Goal: Information Seeking & Learning: Learn about a topic

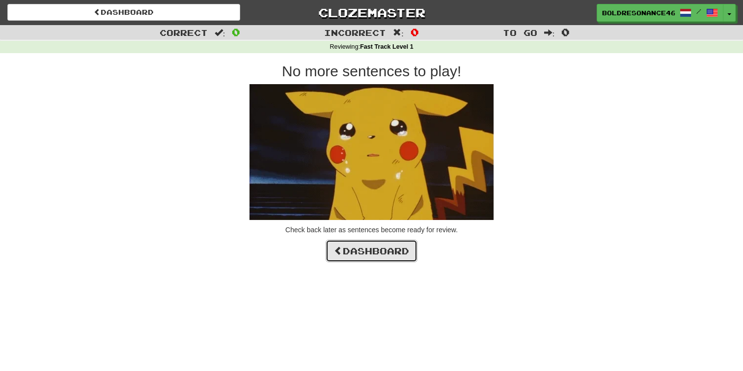
click at [366, 245] on link "Dashboard" at bounding box center [372, 250] width 92 height 23
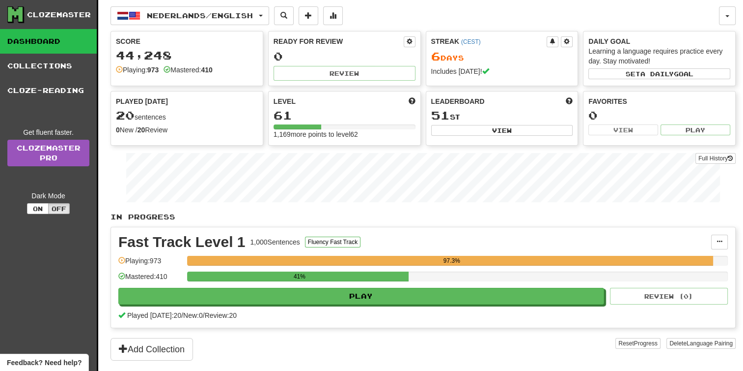
click at [205, 310] on div "Played today: 20 / New: 0 / Review: 20" at bounding box center [423, 315] width 610 height 10
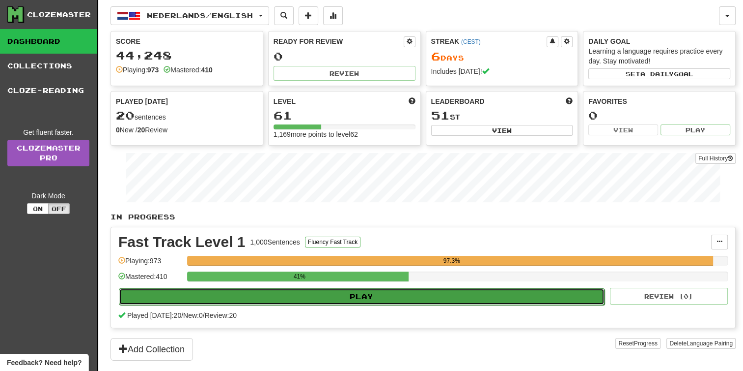
click at [228, 297] on button "Play" at bounding box center [362, 296] width 486 height 17
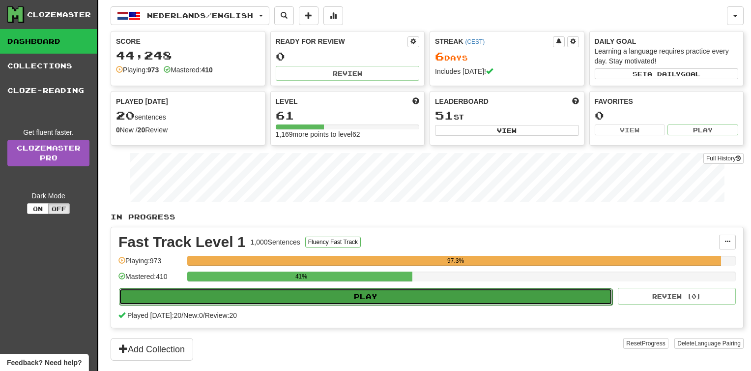
select select "**"
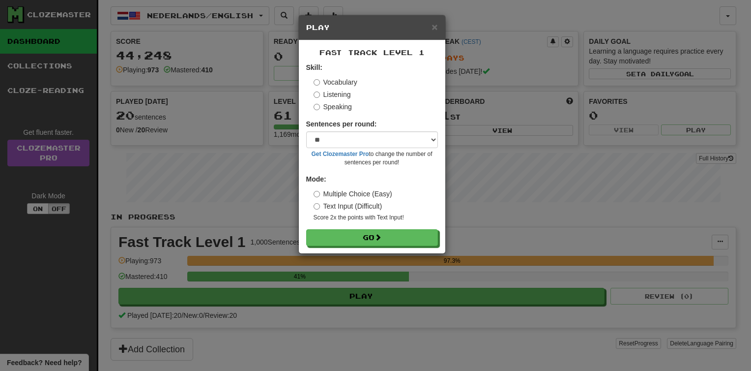
click at [370, 223] on form "Skill: Vocabulary Listening Speaking Sentences per round: * ** ** ** ** ** *** …" at bounding box center [372, 153] width 132 height 183
click at [373, 236] on button "Go" at bounding box center [373, 237] width 132 height 17
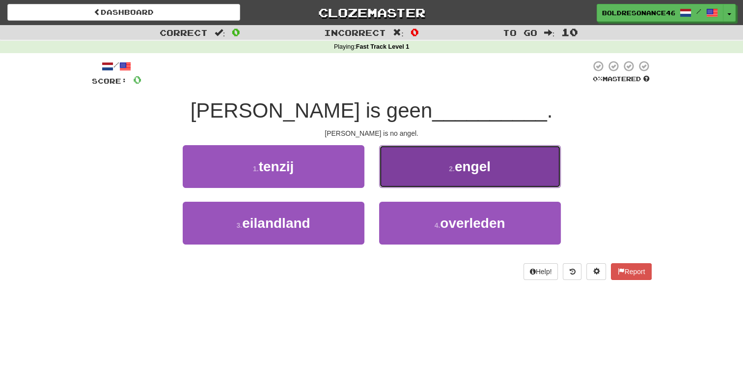
click at [420, 158] on button "2 . engel" at bounding box center [470, 166] width 182 height 43
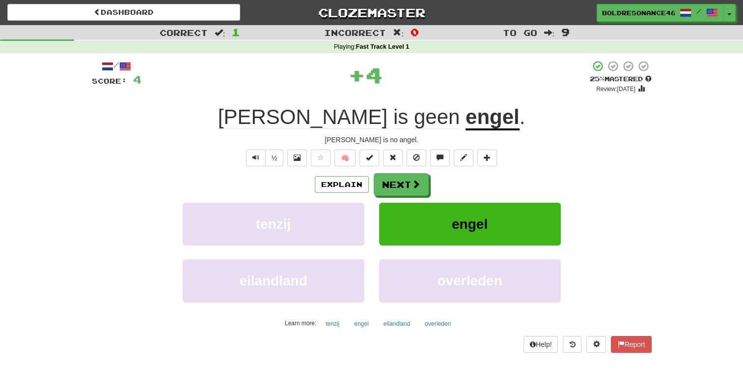
click at [386, 169] on div "/ Score: 4 + 4 25 % Mastered Review: 2025-08-17 Tom is geen engel . Tom is no a…" at bounding box center [372, 206] width 560 height 292
click at [402, 179] on button "Next" at bounding box center [401, 184] width 55 height 23
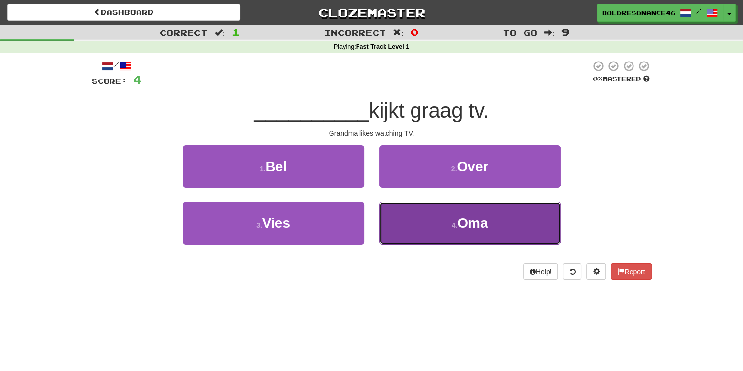
click at [448, 221] on button "4 . Oma" at bounding box center [470, 222] width 182 height 43
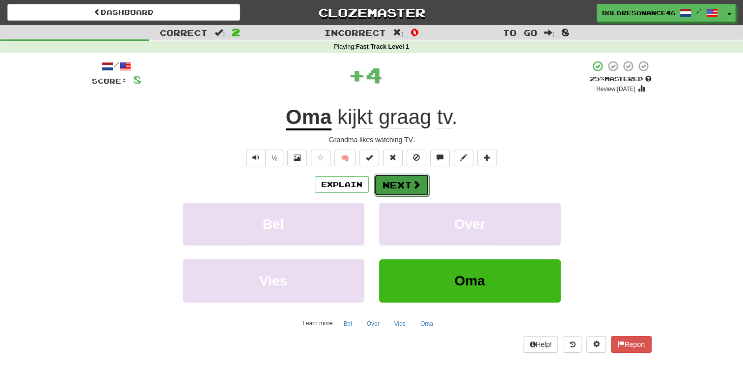
click at [399, 178] on button "Next" at bounding box center [401, 184] width 55 height 23
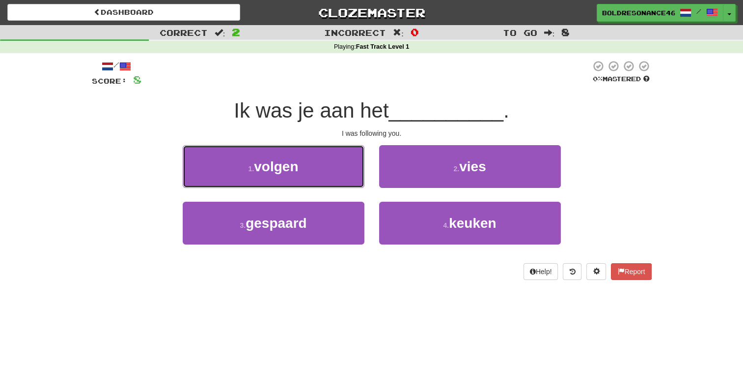
click at [310, 172] on button "1 . volgen" at bounding box center [274, 166] width 182 height 43
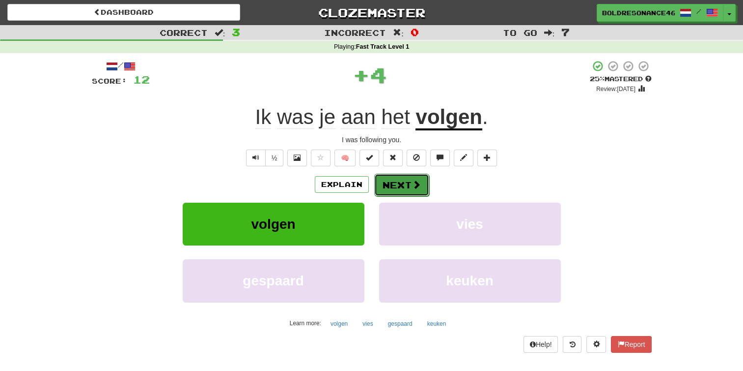
click at [406, 184] on button "Next" at bounding box center [401, 184] width 55 height 23
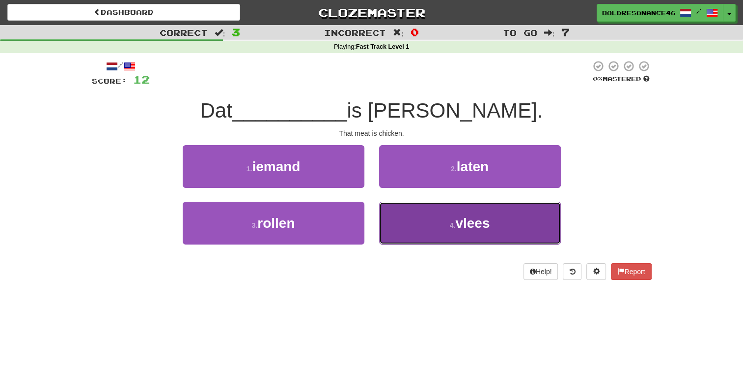
click at [449, 218] on button "4 . vlees" at bounding box center [470, 222] width 182 height 43
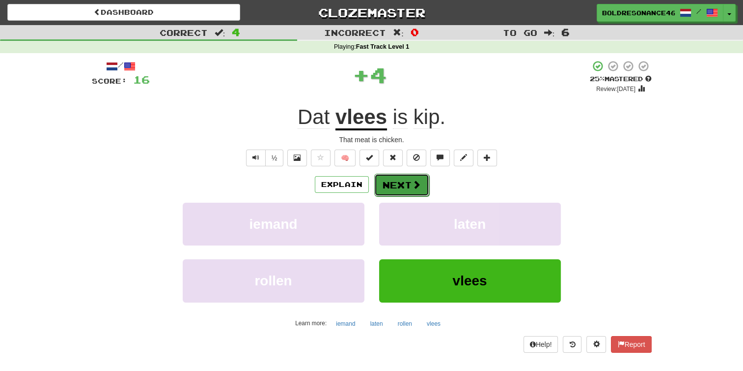
click at [392, 180] on button "Next" at bounding box center [401, 184] width 55 height 23
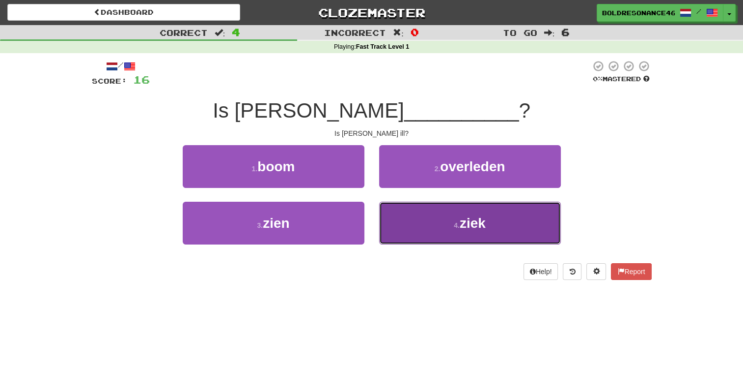
click at [454, 226] on small "4 ." at bounding box center [457, 225] width 6 height 8
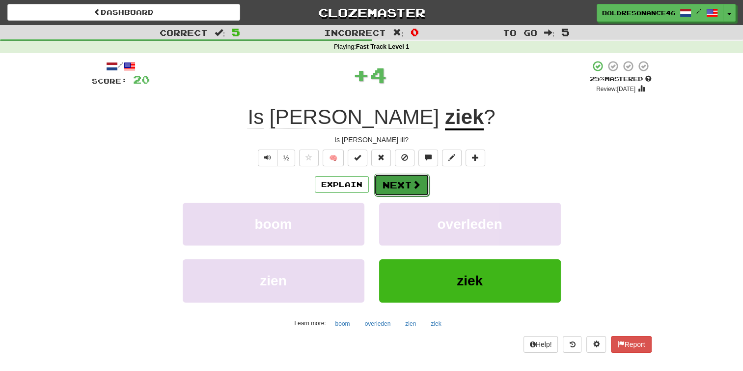
click at [397, 188] on button "Next" at bounding box center [401, 184] width 55 height 23
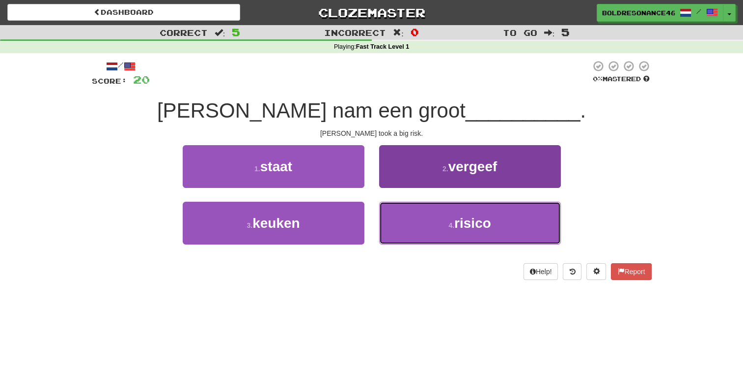
click at [472, 219] on span "risico" at bounding box center [473, 222] width 37 height 15
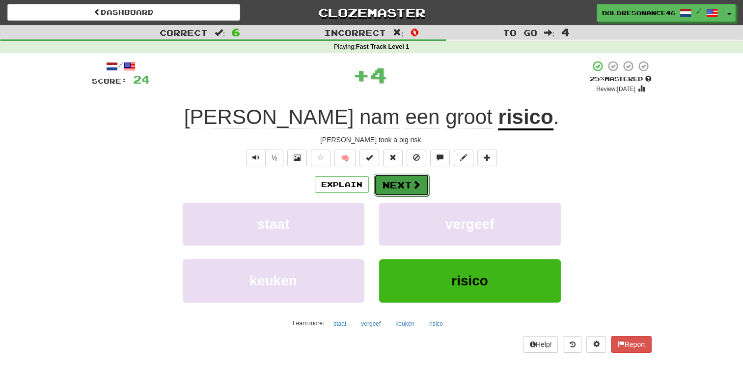
click at [408, 175] on button "Next" at bounding box center [401, 184] width 55 height 23
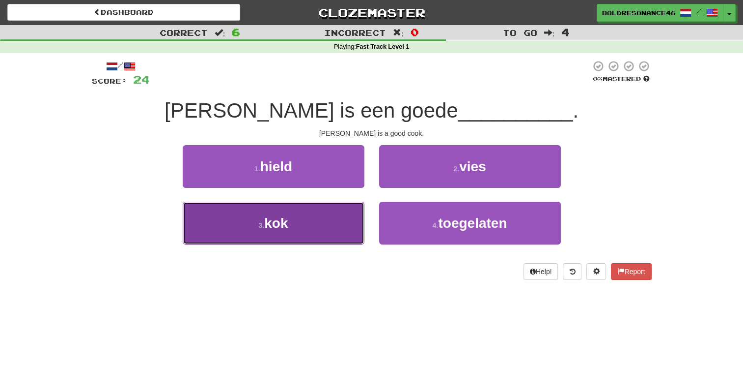
click at [297, 228] on button "3 . kok" at bounding box center [274, 222] width 182 height 43
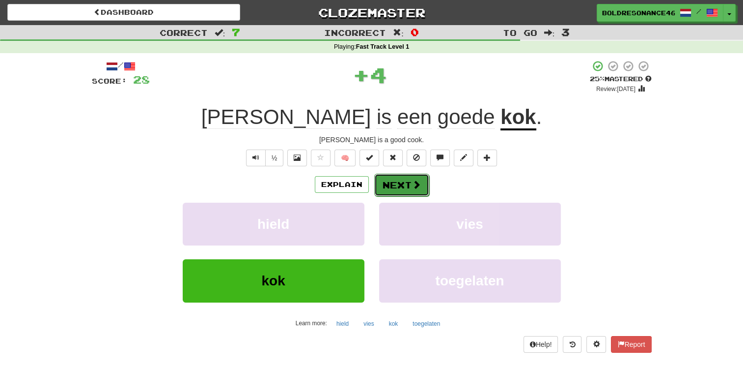
click at [394, 191] on button "Next" at bounding box center [401, 184] width 55 height 23
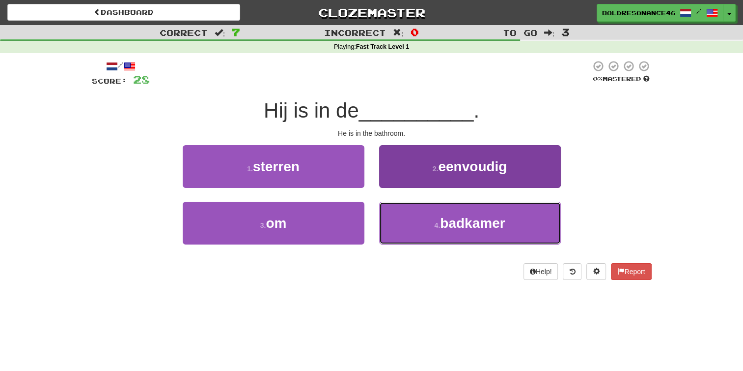
drag, startPoint x: 458, startPoint y: 225, endPoint x: 448, endPoint y: 214, distance: 15.3
click at [456, 225] on span "badkamer" at bounding box center [472, 222] width 65 height 15
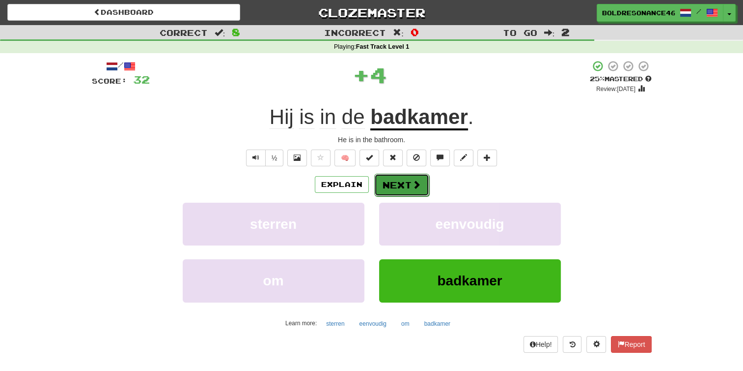
click at [381, 174] on button "Next" at bounding box center [401, 184] width 55 height 23
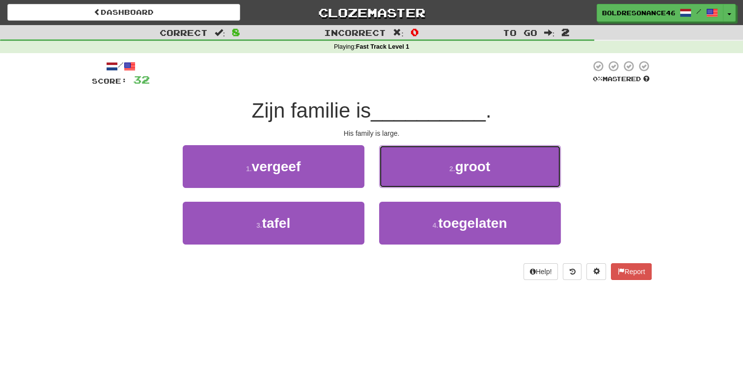
click at [476, 171] on span "groot" at bounding box center [473, 166] width 35 height 15
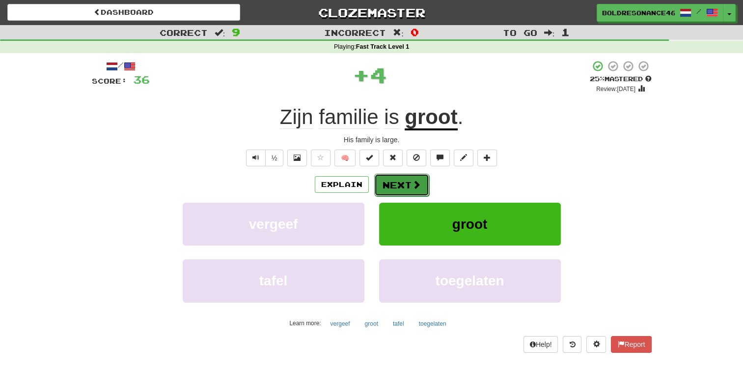
click at [403, 182] on button "Next" at bounding box center [401, 184] width 55 height 23
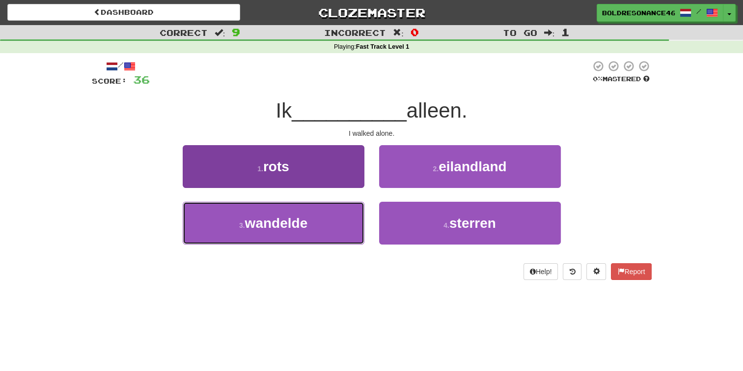
click at [331, 216] on button "3 . wandelde" at bounding box center [274, 222] width 182 height 43
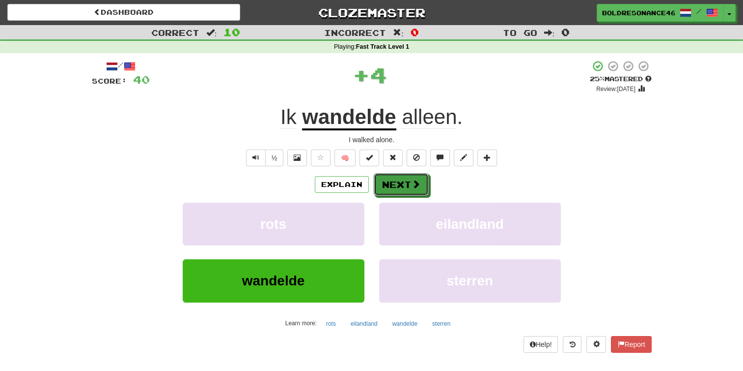
click at [399, 188] on button "Next" at bounding box center [401, 184] width 55 height 23
